Goal: Information Seeking & Learning: Learn about a topic

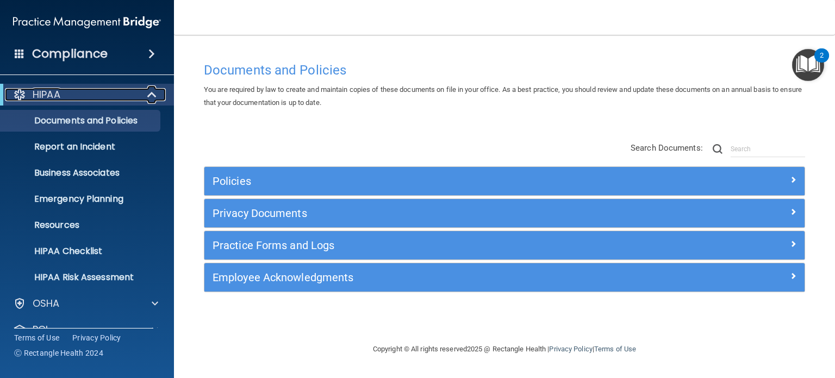
click at [71, 101] on div "HIPAA" at bounding box center [72, 94] width 134 height 13
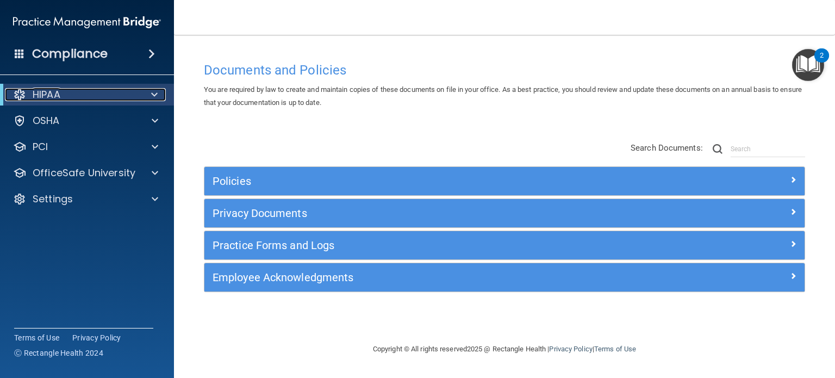
click at [114, 96] on div "HIPAA" at bounding box center [72, 94] width 134 height 13
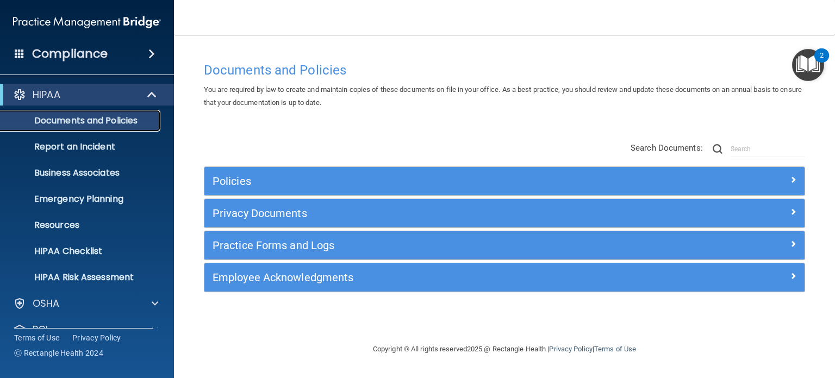
click at [120, 121] on p "Documents and Policies" at bounding box center [81, 120] width 148 height 11
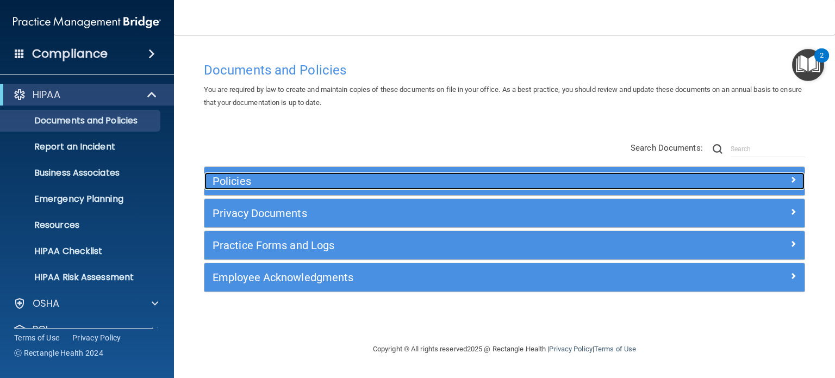
click at [249, 181] on h5 "Policies" at bounding box center [430, 181] width 434 height 12
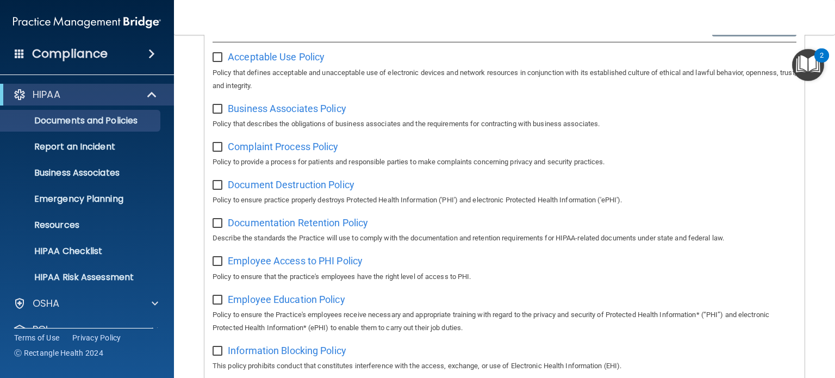
scroll to position [217, 0]
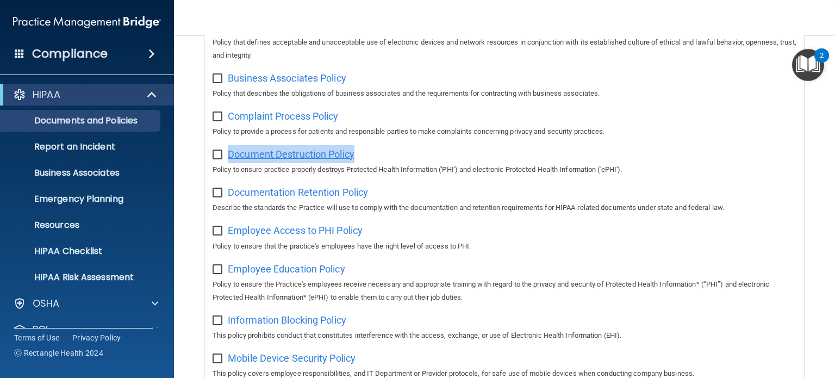
drag, startPoint x: 367, startPoint y: 152, endPoint x: 229, endPoint y: 158, distance: 138.7
click at [229, 158] on div "Document Destruction Policy Policy to ensure practice properly destroys Protect…" at bounding box center [505, 160] width 584 height 31
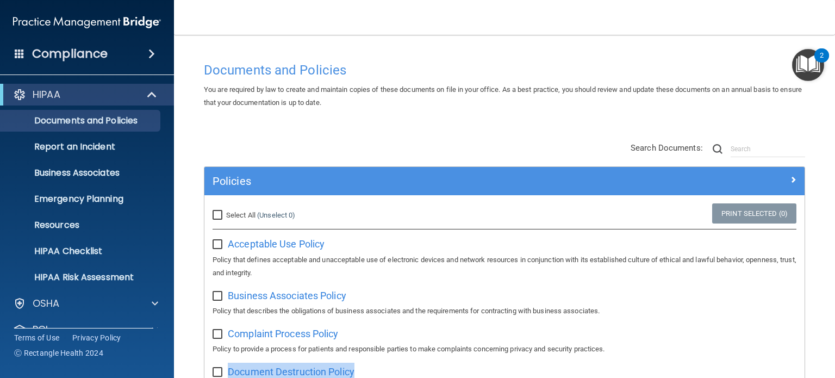
scroll to position [54, 0]
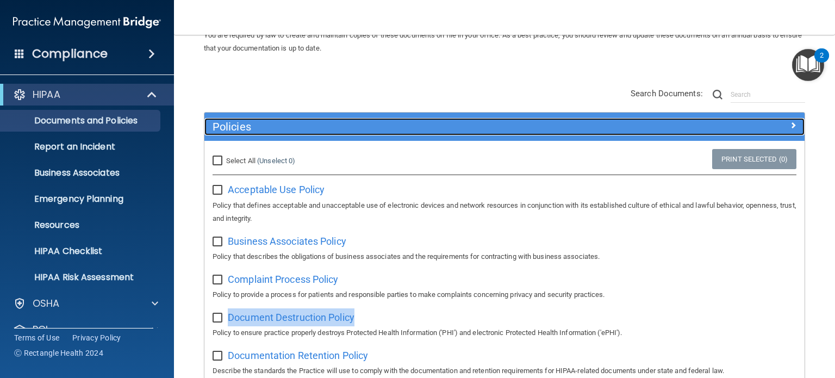
click at [266, 129] on h5 "Policies" at bounding box center [430, 127] width 434 height 12
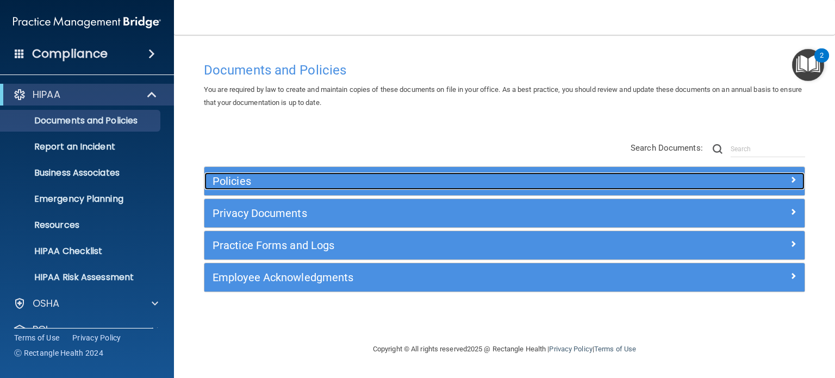
scroll to position [0, 0]
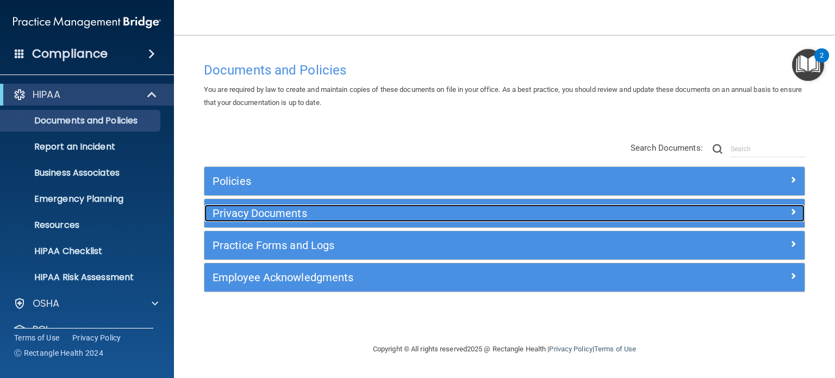
click at [287, 213] on h5 "Privacy Documents" at bounding box center [430, 213] width 434 height 12
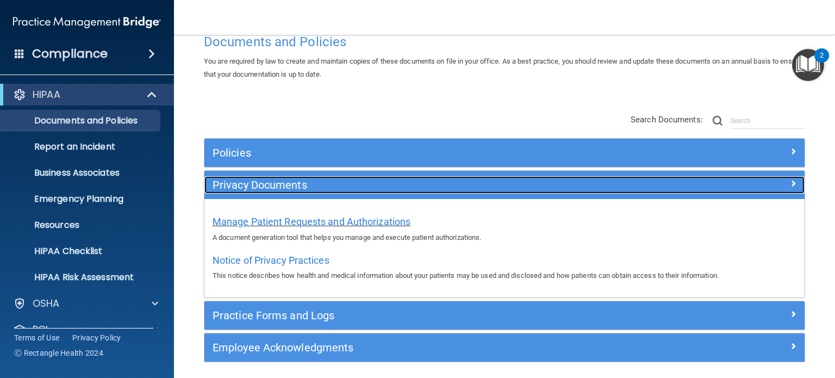
scroll to position [67, 0]
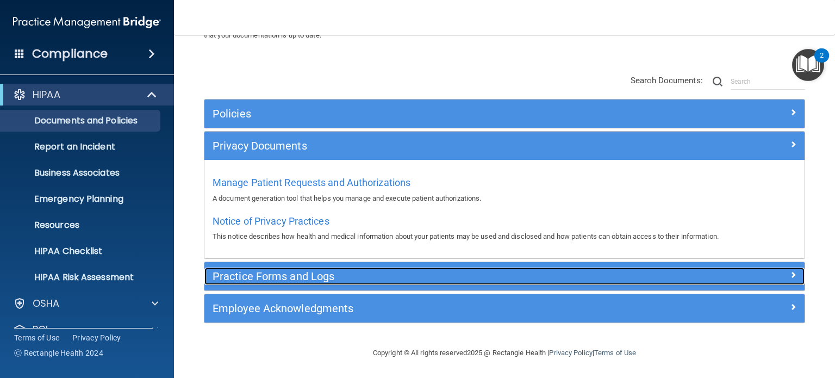
click at [311, 280] on h5 "Practice Forms and Logs" at bounding box center [430, 276] width 434 height 12
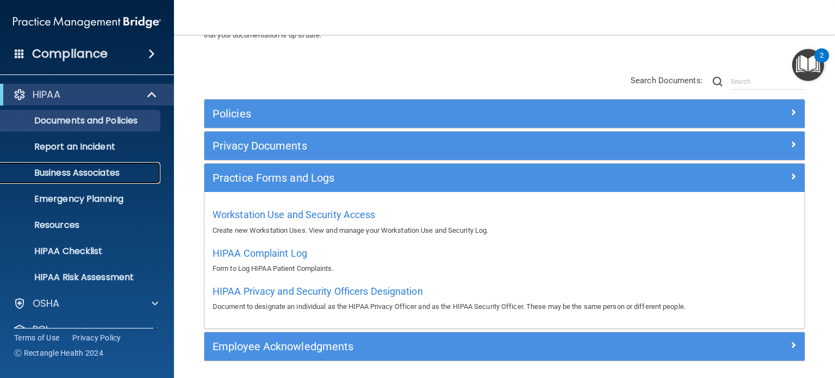
click at [122, 177] on p "Business Associates" at bounding box center [81, 172] width 148 height 11
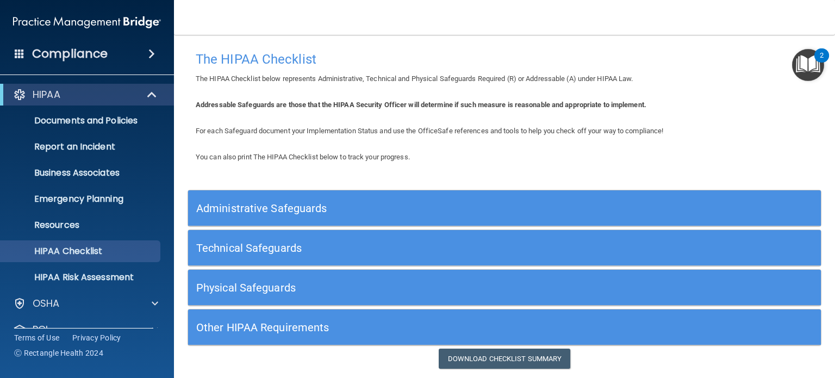
scroll to position [33, 0]
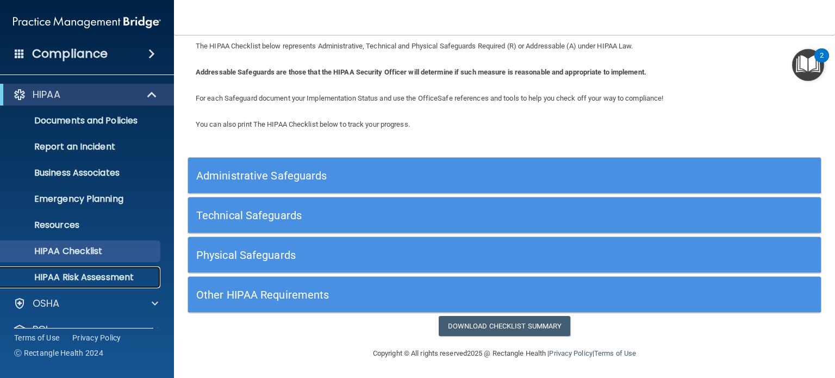
click at [111, 276] on p "HIPAA Risk Assessment" at bounding box center [81, 277] width 148 height 11
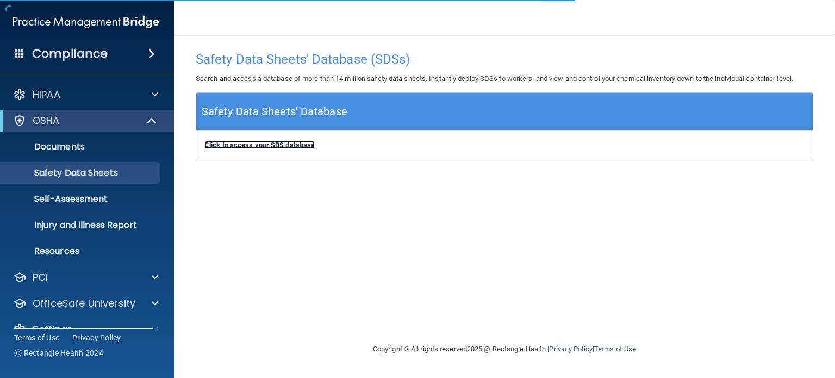
click at [298, 145] on b "Click to access your SDS database" at bounding box center [259, 145] width 110 height 8
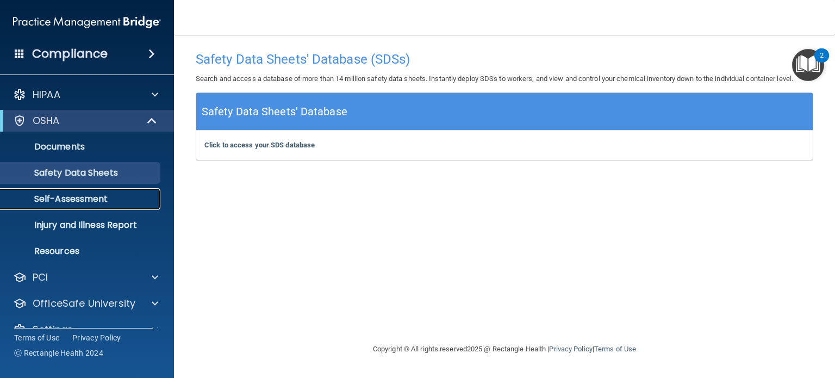
click at [69, 199] on p "Self-Assessment" at bounding box center [81, 199] width 148 height 11
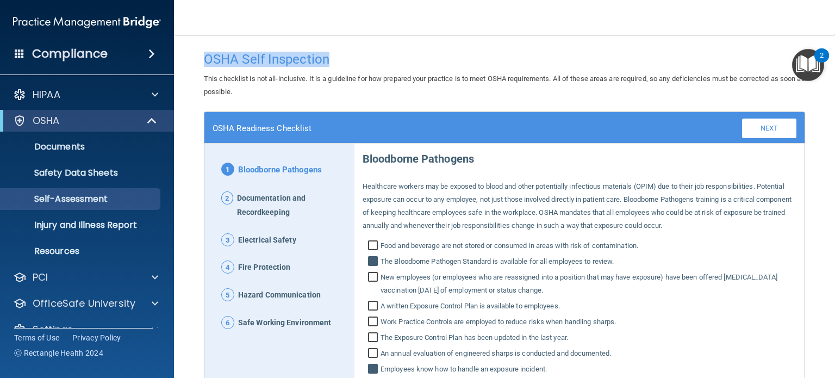
drag, startPoint x: 341, startPoint y: 64, endPoint x: 199, endPoint y: 59, distance: 142.0
click at [199, 59] on div "OSHA Self Inspection" at bounding box center [504, 59] width 617 height 27
click at [501, 94] on div "This checklist is not all-inclusive. It is a guideline for how prepared your pr…" at bounding box center [504, 85] width 617 height 26
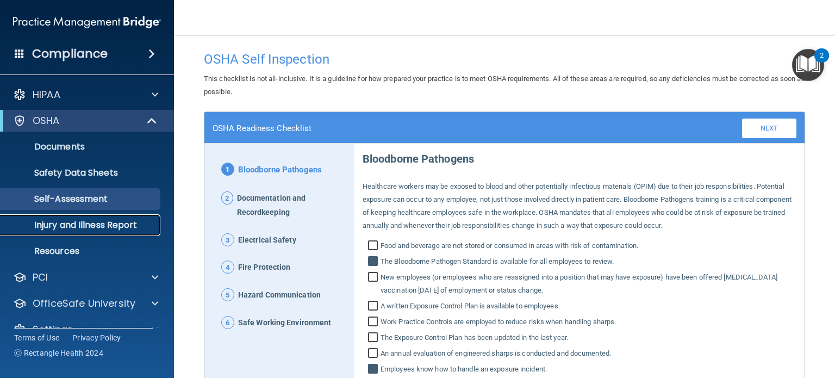
click at [92, 221] on p "Injury and Illness Report" at bounding box center [81, 225] width 148 height 11
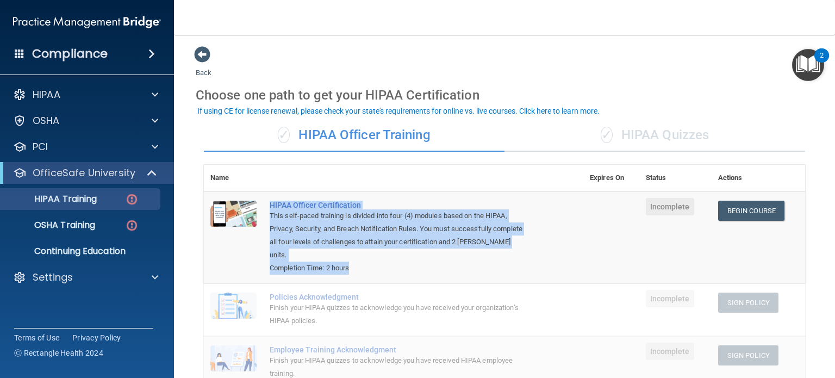
drag, startPoint x: 376, startPoint y: 265, endPoint x: 263, endPoint y: 206, distance: 127.4
click at [263, 206] on td "HIPAA Officer Certification This self-paced training is divided into four (4) m…" at bounding box center [423, 237] width 320 height 92
click at [359, 265] on div "Completion Time: 2 hours" at bounding box center [399, 267] width 259 height 13
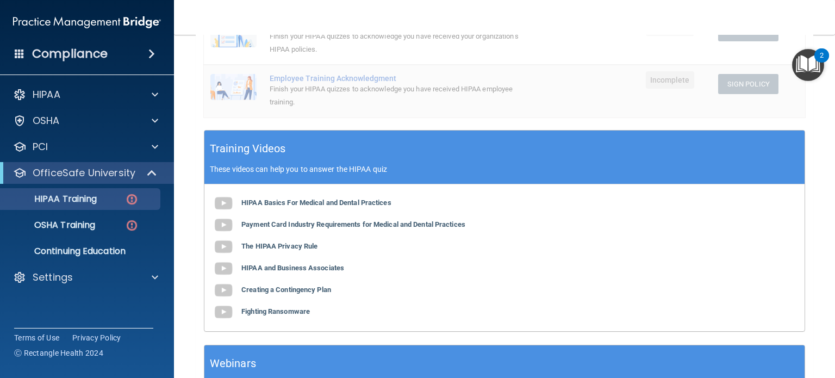
scroll to position [272, 0]
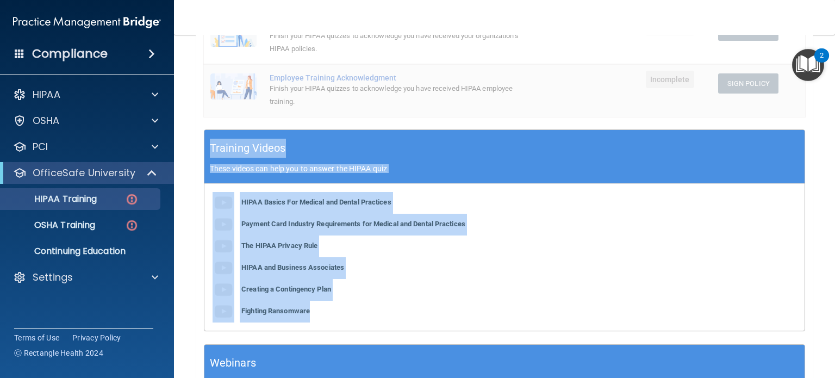
drag, startPoint x: 207, startPoint y: 146, endPoint x: 392, endPoint y: 315, distance: 250.1
click at [392, 315] on div "Training Videos These videos can help you to answer the HIPAA quiz HIPAA Basics…" at bounding box center [504, 230] width 601 height 202
click at [405, 328] on div "HIPAA Basics For Medical and Dental Practices Payment Card Industry Requirement…" at bounding box center [504, 257] width 600 height 147
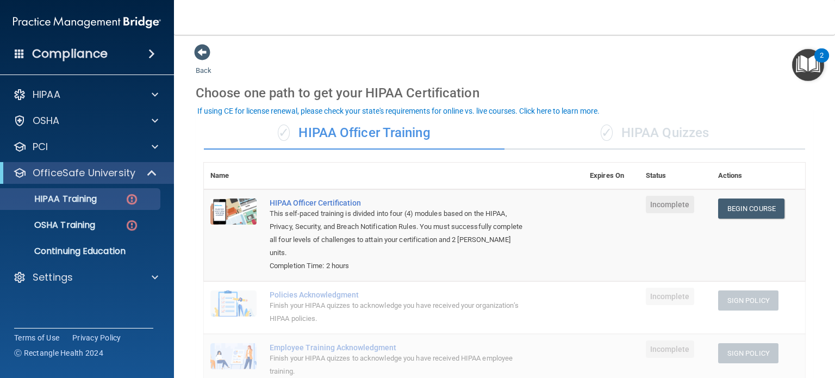
scroll to position [0, 0]
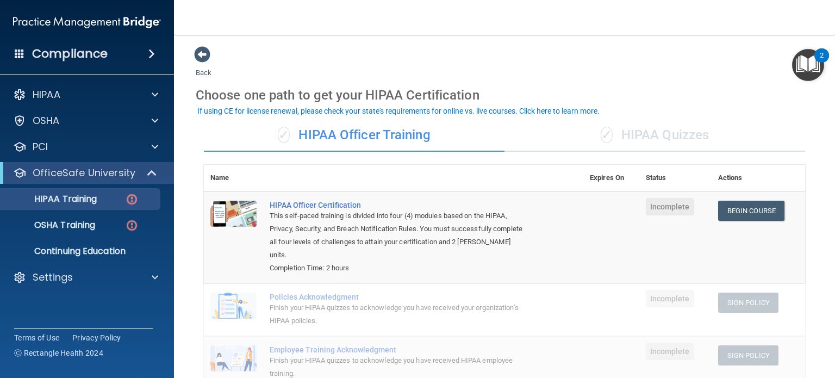
click at [620, 137] on div "✓ HIPAA Quizzes" at bounding box center [654, 135] width 301 height 33
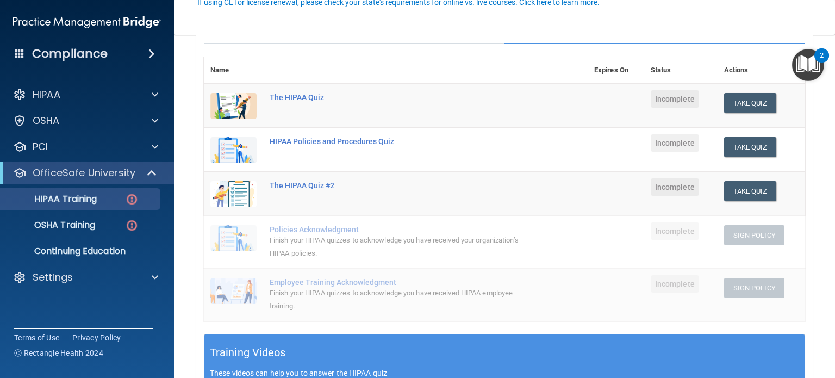
scroll to position [109, 0]
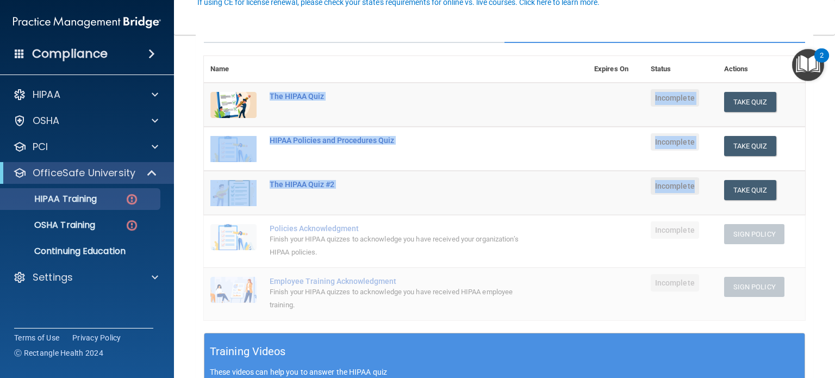
drag, startPoint x: 264, startPoint y: 96, endPoint x: 694, endPoint y: 198, distance: 441.4
click at [694, 198] on tbody "The HIPAA Quiz Incomplete Take Quiz Download Certificate HIPAA Policies and Pro…" at bounding box center [504, 202] width 601 height 238
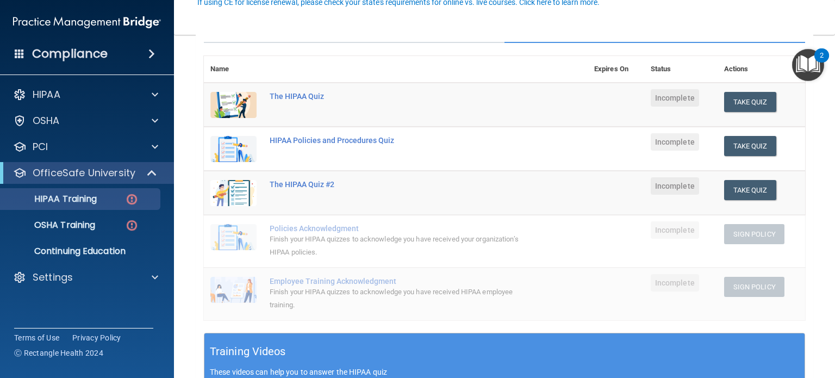
click at [192, 60] on main "Back Choose one path to get your HIPAA Certification ✓ HIPAA Officer Training ✓…" at bounding box center [504, 206] width 661 height 343
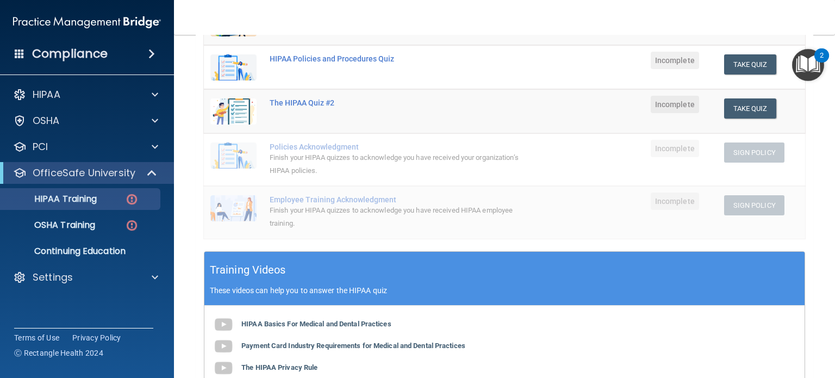
scroll to position [217, 0]
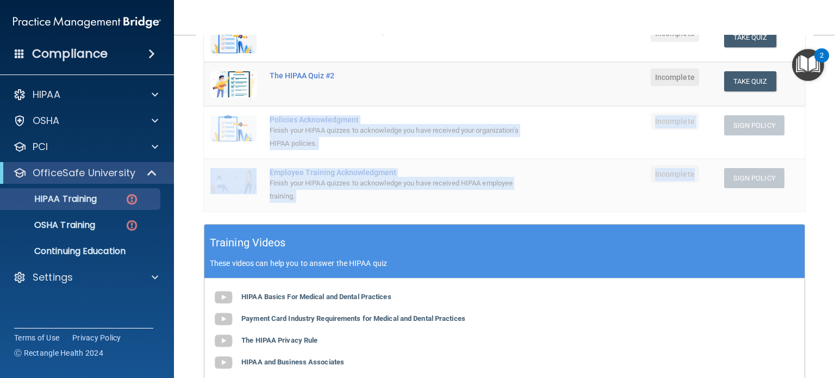
drag, startPoint x: 267, startPoint y: 118, endPoint x: 694, endPoint y: 176, distance: 430.5
click at [694, 176] on tbody "The HIPAA Quiz Incomplete Take Quiz Download Certificate HIPAA Policies and Pro…" at bounding box center [504, 93] width 601 height 238
click at [304, 152] on td "Policies Acknowledgment Finish your HIPAA quizzes to acknowledge you have recei…" at bounding box center [425, 132] width 325 height 53
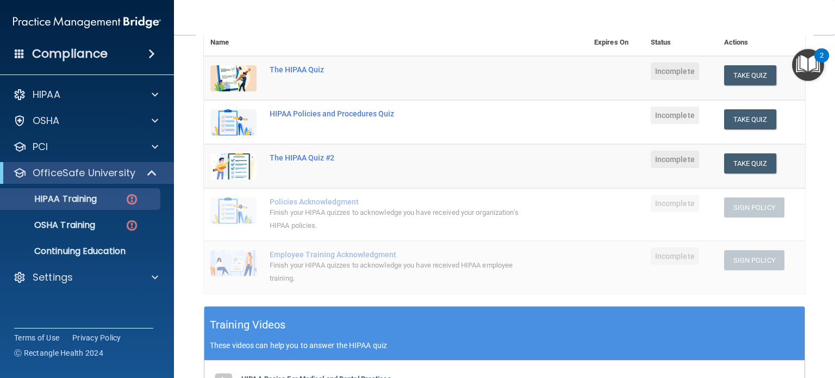
scroll to position [109, 0]
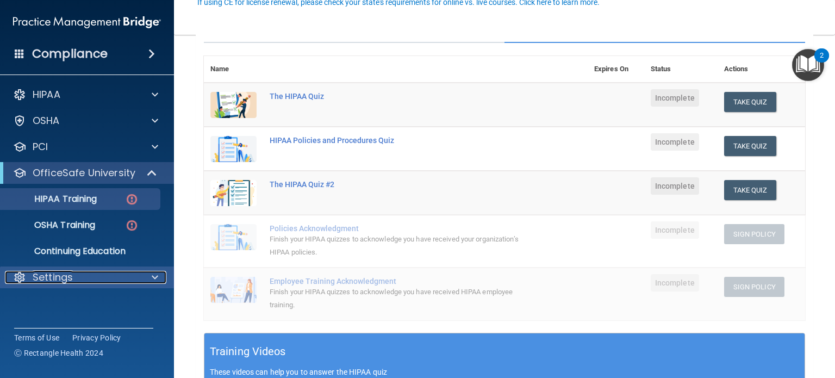
click at [70, 281] on p "Settings" at bounding box center [53, 277] width 40 height 13
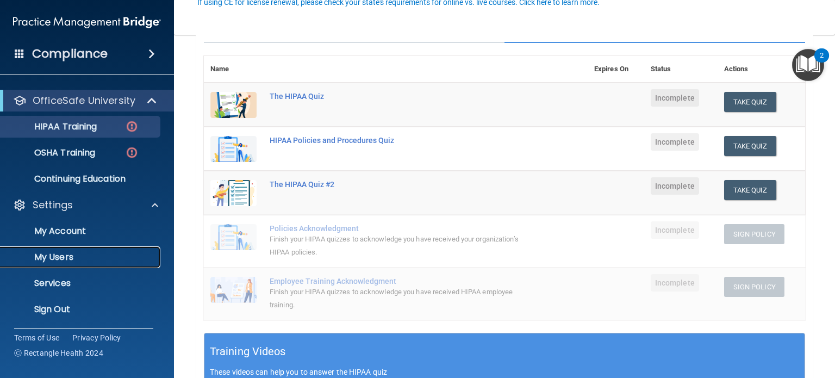
click at [76, 260] on p "My Users" at bounding box center [81, 257] width 148 height 11
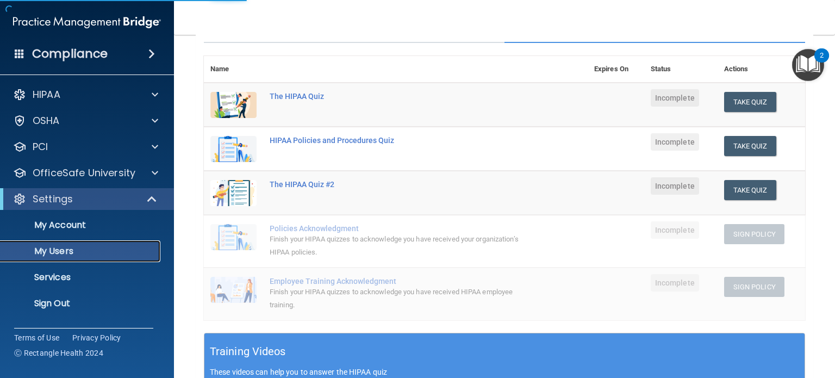
select select "20"
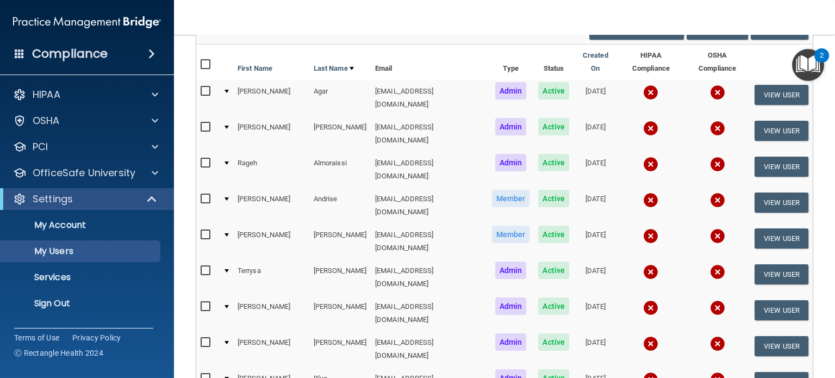
click at [643, 192] on img at bounding box center [650, 199] width 15 height 15
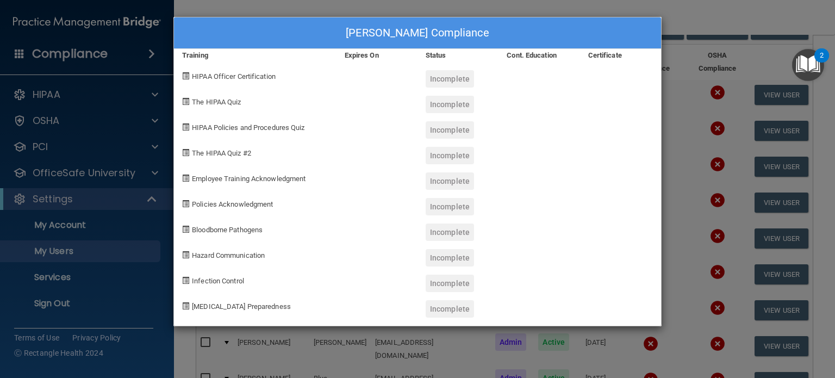
click at [683, 18] on div "Susan Andrise's Compliance Training Expires On Status Cont. Education Certifica…" at bounding box center [417, 189] width 835 height 378
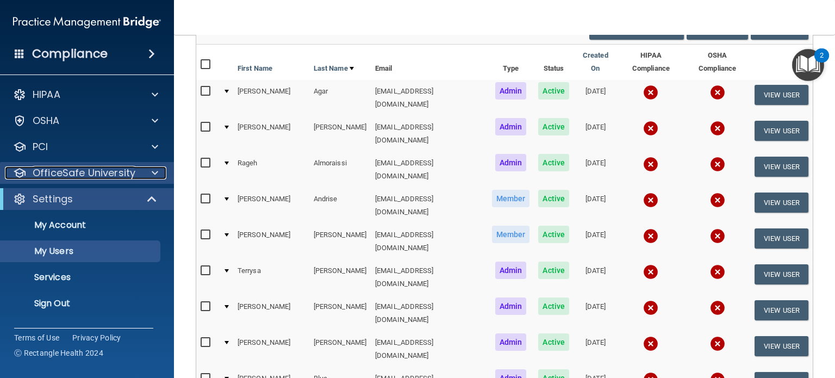
click at [116, 173] on p "OfficeSafe University" at bounding box center [84, 172] width 103 height 13
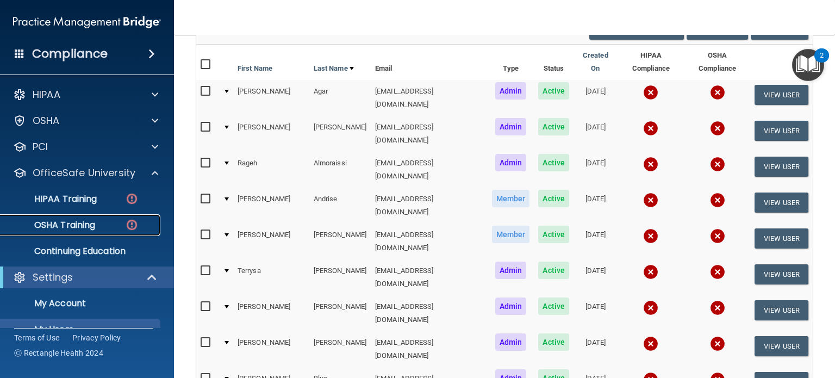
click at [95, 221] on p "OSHA Training" at bounding box center [51, 225] width 88 height 11
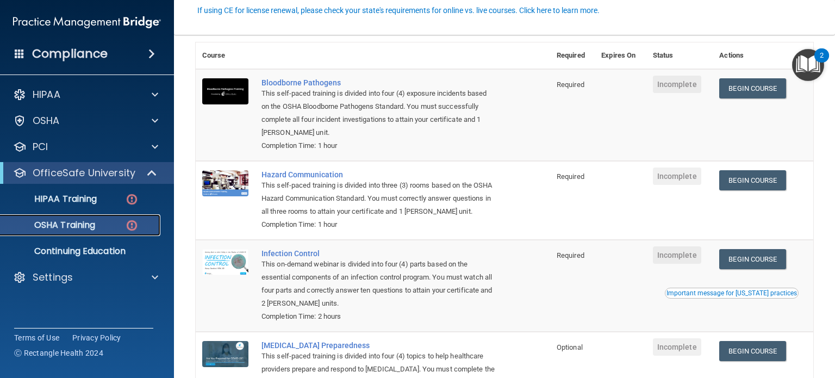
scroll to position [109, 0]
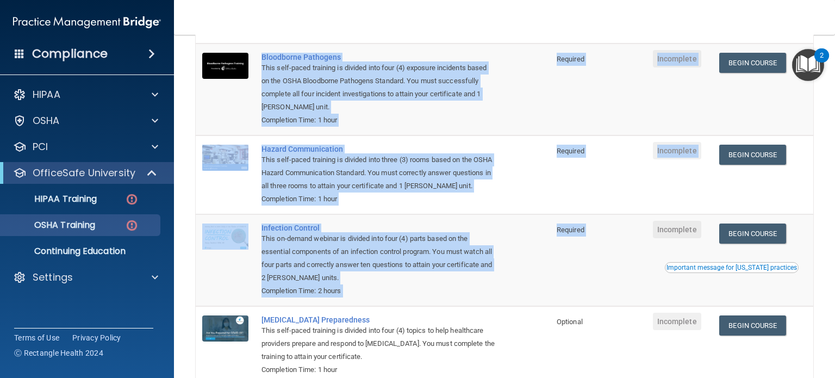
drag, startPoint x: 257, startPoint y: 60, endPoint x: 617, endPoint y: 267, distance: 415.8
click at [613, 266] on tbody "Bloodborne Pathogens This self-paced training is divided into four (4) exposure…" at bounding box center [504, 213] width 617 height 341
click at [556, 304] on td "Required" at bounding box center [572, 260] width 45 height 92
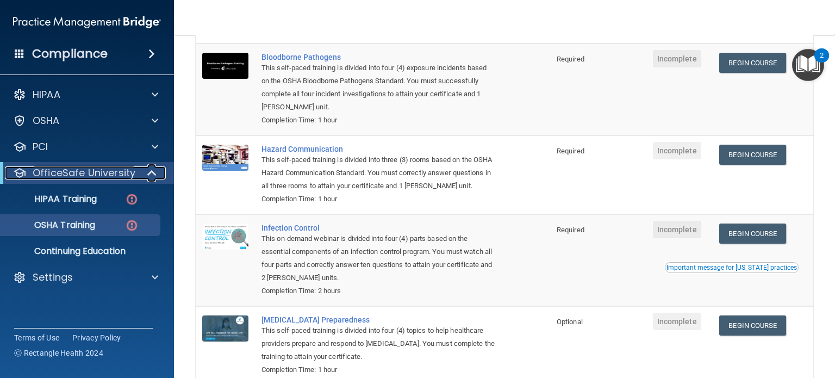
click at [89, 176] on p "OfficeSafe University" at bounding box center [84, 172] width 103 height 13
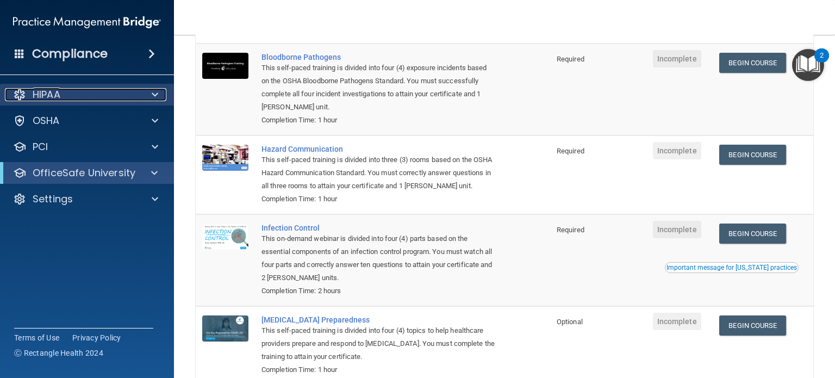
click at [88, 91] on div "HIPAA" at bounding box center [72, 94] width 135 height 13
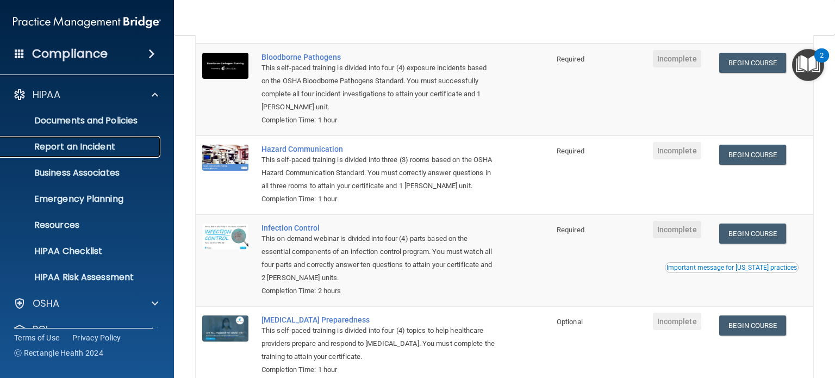
click at [97, 149] on p "Report an Incident" at bounding box center [81, 146] width 148 height 11
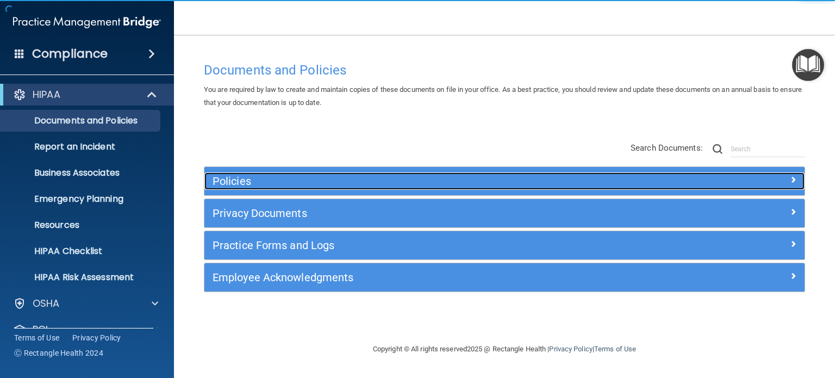
click at [249, 183] on h5 "Policies" at bounding box center [430, 181] width 434 height 12
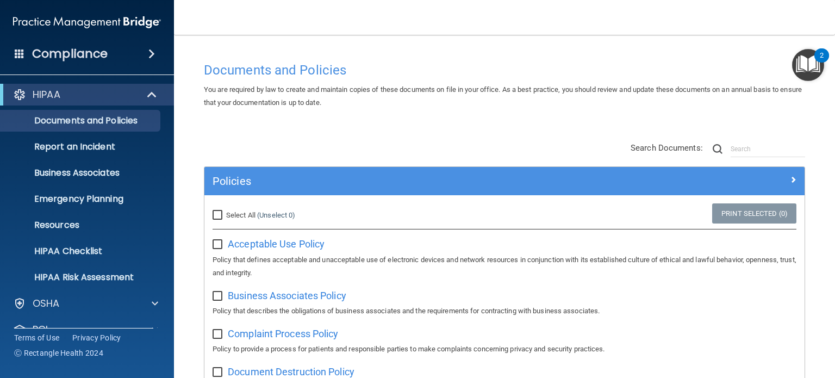
click at [217, 245] on input "checkbox" at bounding box center [219, 244] width 13 height 9
checkbox input "true"
click at [217, 216] on input "Select All (Unselect 1) Unselect All" at bounding box center [219, 215] width 13 height 9
checkbox input "true"
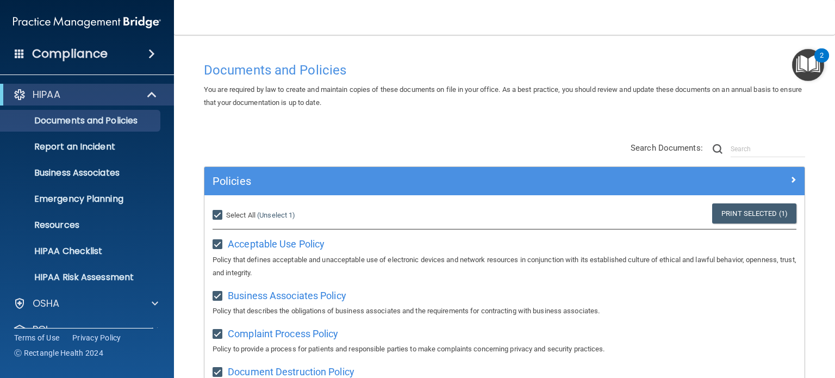
checkbox input "true"
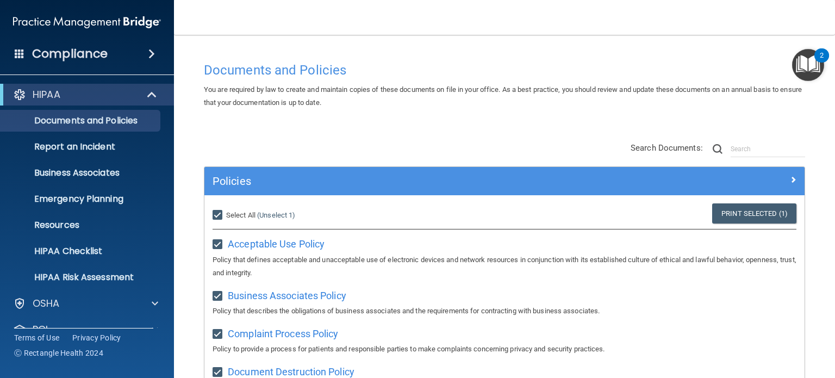
checkbox input "true"
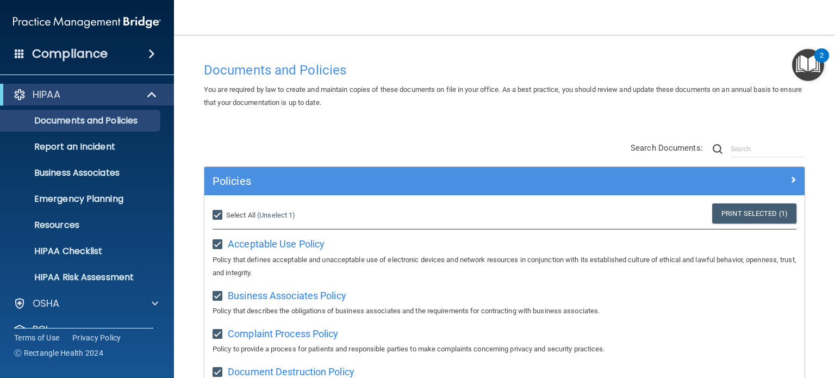
checkbox input "true"
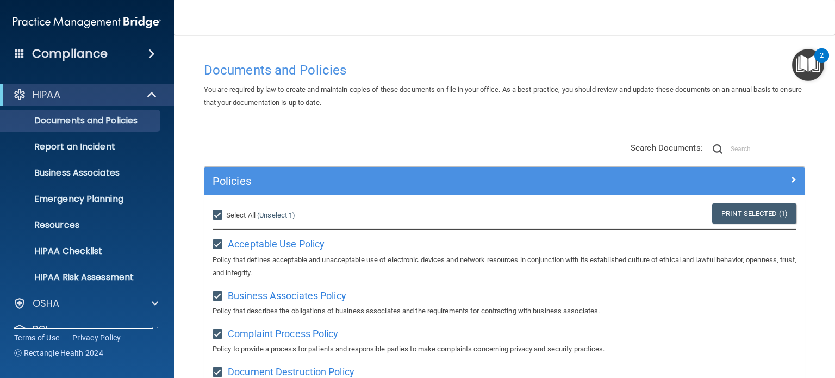
checkbox input "true"
click at [220, 214] on input "Select All (Unselect 21) Unselect All" at bounding box center [219, 215] width 13 height 9
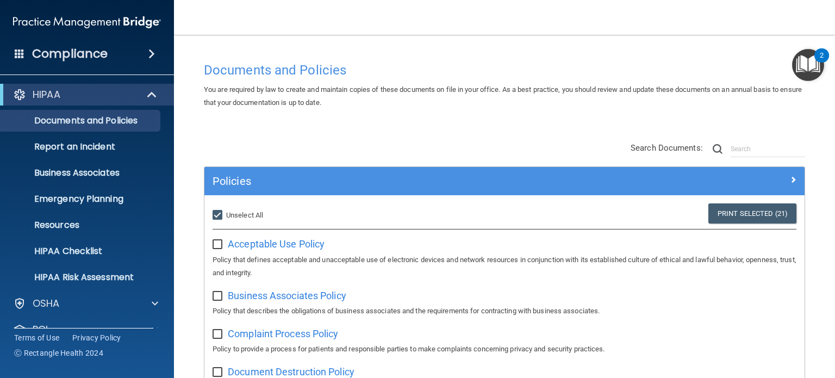
checkbox input "false"
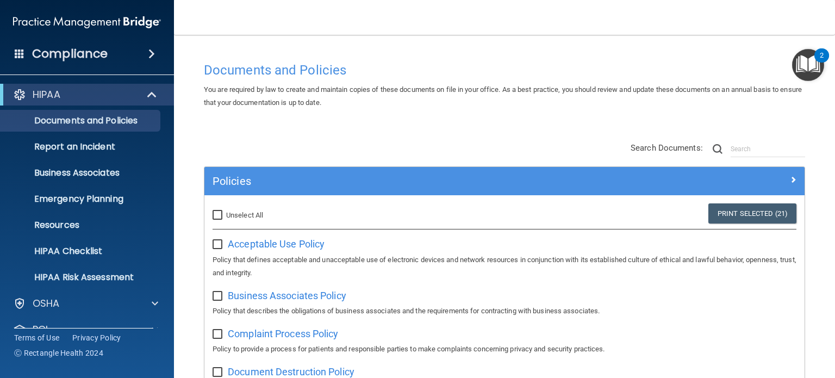
checkbox input "false"
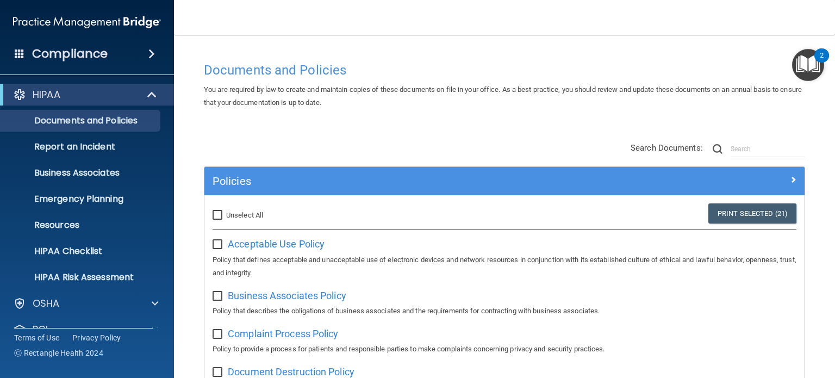
checkbox input "false"
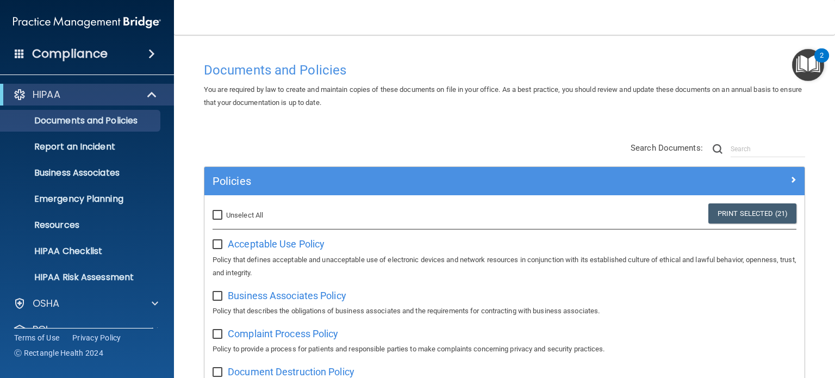
checkbox input "false"
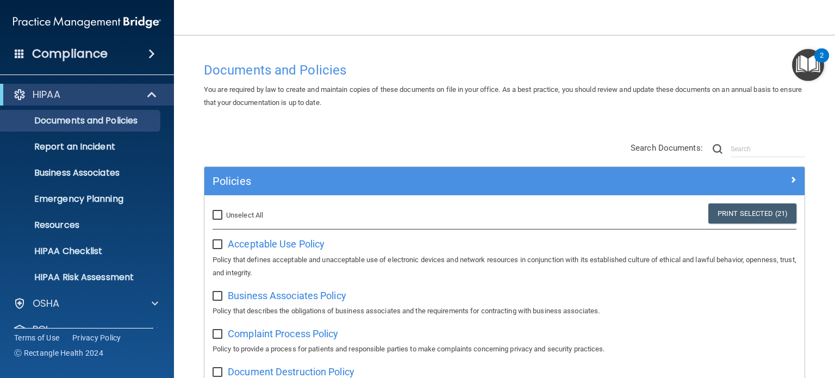
checkbox input "false"
click at [219, 242] on input "checkbox" at bounding box center [219, 244] width 13 height 9
click at [763, 211] on link "Print Selected (1)" at bounding box center [754, 213] width 84 height 20
click at [219, 245] on input "checkbox" at bounding box center [219, 244] width 13 height 9
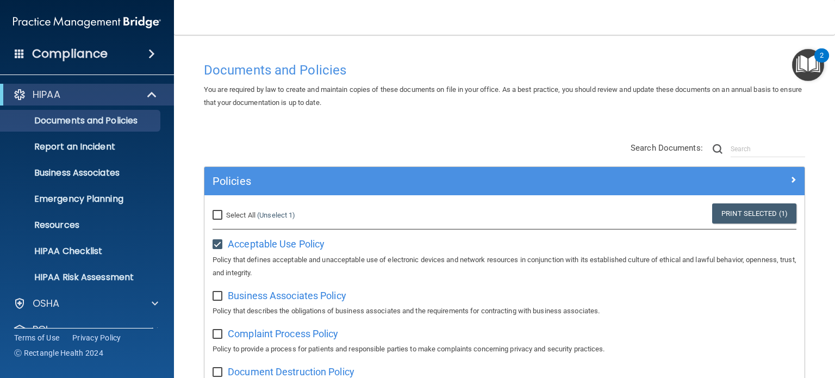
checkbox input "false"
click at [59, 95] on p "HIPAA" at bounding box center [47, 94] width 28 height 13
